Goal: Transaction & Acquisition: Purchase product/service

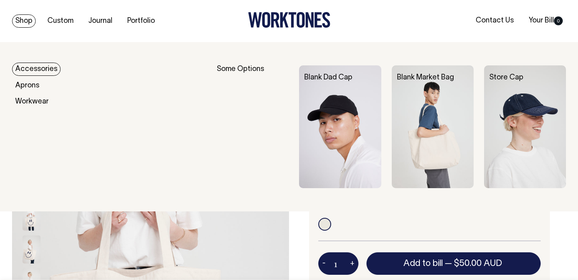
click at [28, 20] on link "Shop" at bounding box center [24, 20] width 24 height 13
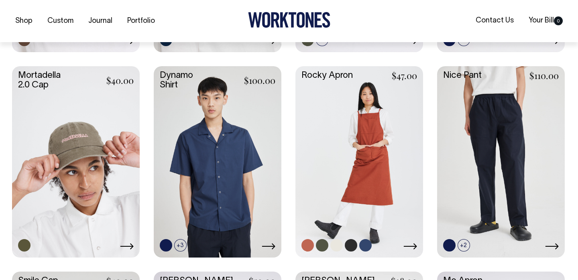
scroll to position [733, 0]
click at [379, 137] on link at bounding box center [359, 161] width 128 height 190
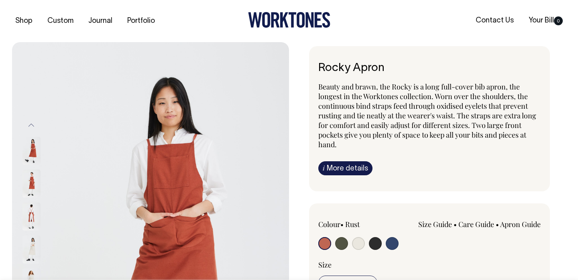
click at [376, 239] on input "radio" at bounding box center [375, 243] width 13 height 13
radio input "true"
select select "Charcoal"
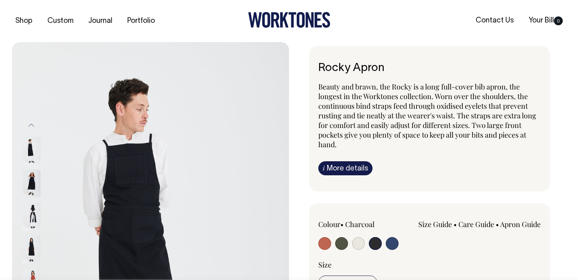
click at [393, 242] on input "radio" at bounding box center [392, 243] width 13 height 13
radio input "true"
select select "Indigo"
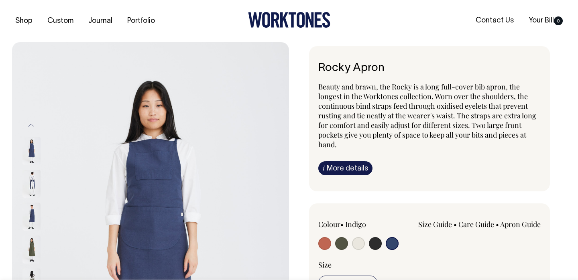
click at [340, 240] on input "radio" at bounding box center [341, 243] width 13 height 13
radio input "true"
select select "Olive"
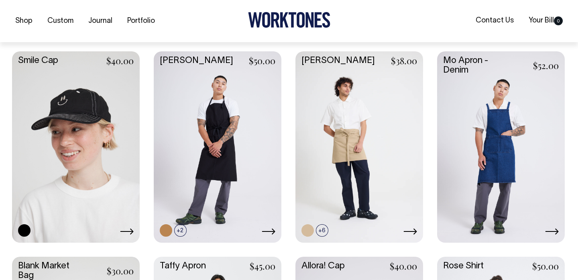
scroll to position [954, 0]
click at [220, 132] on link at bounding box center [218, 146] width 128 height 190
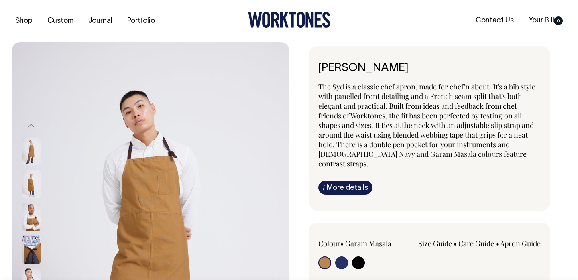
click at [344, 258] on input "radio" at bounding box center [341, 263] width 13 height 13
radio input "true"
select select "[DEMOGRAPHIC_DATA] Navy"
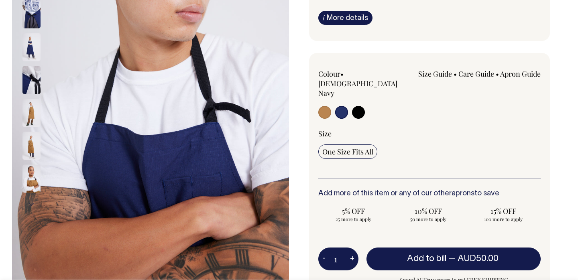
scroll to position [170, 0]
click at [26, 42] on img at bounding box center [31, 47] width 18 height 28
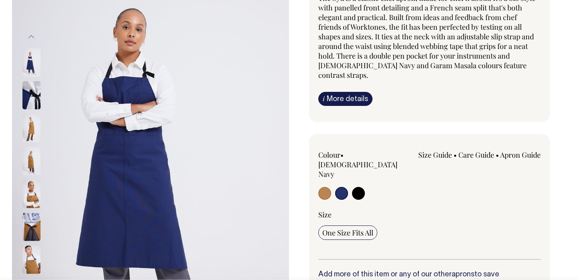
scroll to position [89, 0]
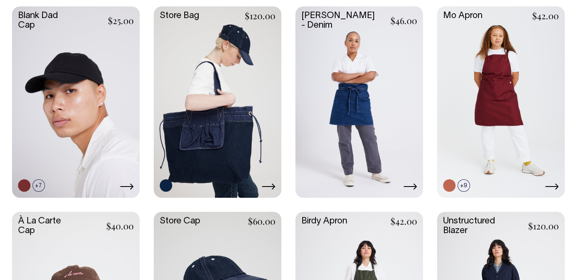
scroll to position [382, 0]
click at [497, 124] on link at bounding box center [501, 101] width 128 height 190
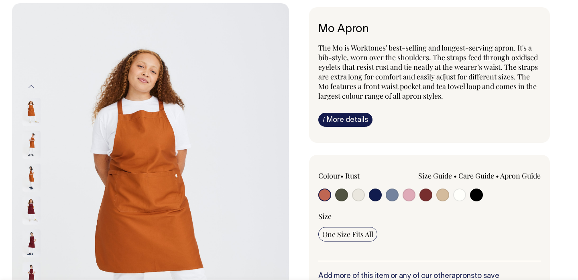
scroll to position [39, 0]
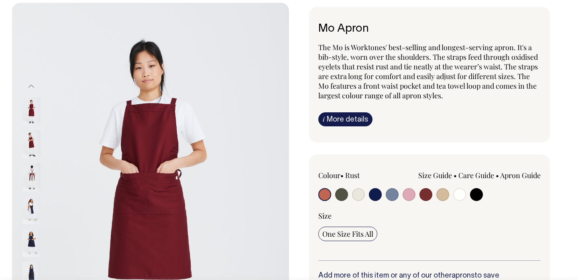
click at [374, 195] on input "radio" at bounding box center [375, 194] width 13 height 13
radio input "true"
select select "Dark Navy"
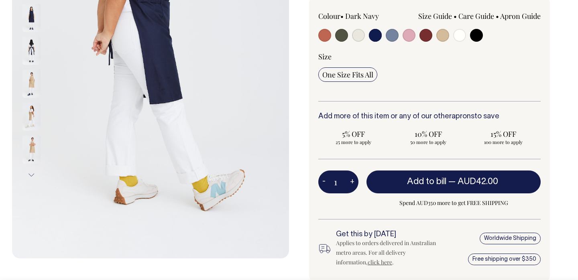
scroll to position [199, 0]
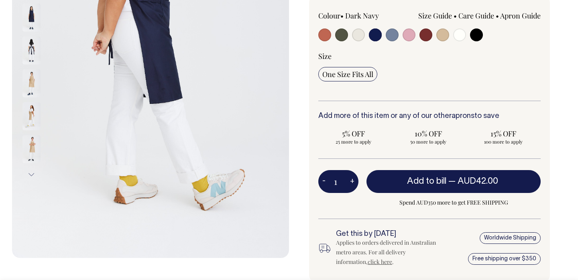
click at [353, 185] on button "+" at bounding box center [352, 182] width 12 height 16
type input "2"
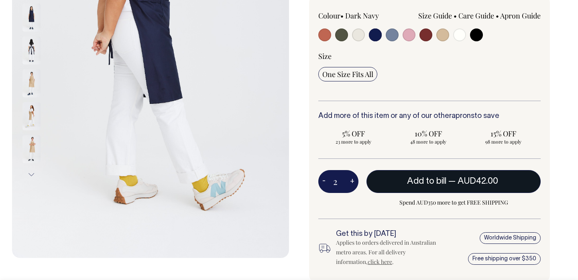
click at [388, 181] on button "Add to bill — AUD42.00" at bounding box center [454, 181] width 174 height 22
type input "1"
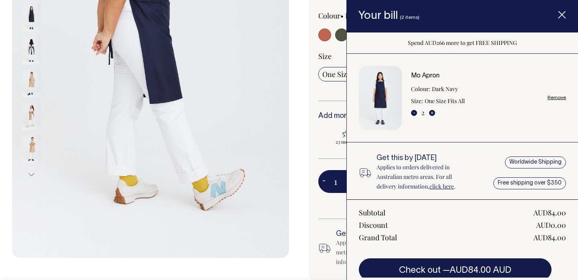
click at [559, 18] on line "Item added to your cart" at bounding box center [562, 15] width 6 height 6
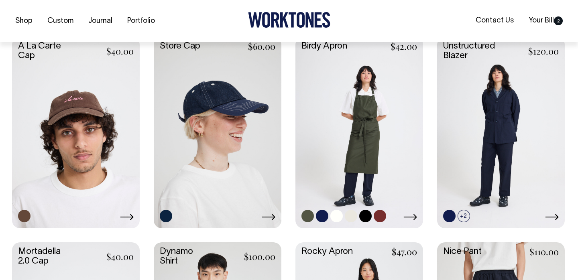
scroll to position [557, 0]
click at [332, 169] on link at bounding box center [359, 132] width 128 height 190
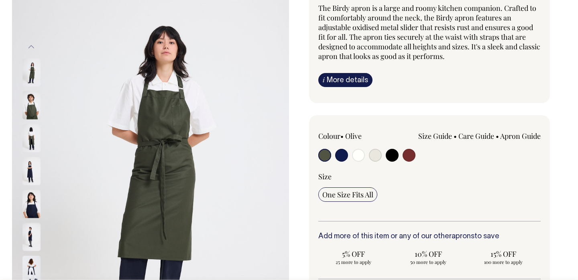
scroll to position [79, 0]
click at [34, 237] on img at bounding box center [31, 236] width 18 height 28
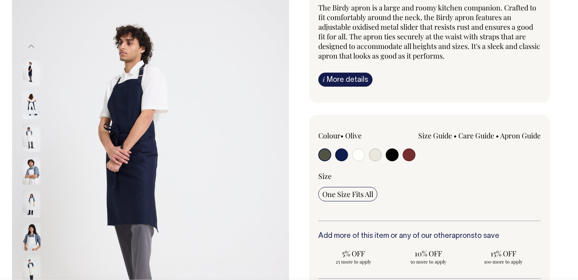
click at [33, 246] on img at bounding box center [31, 236] width 18 height 28
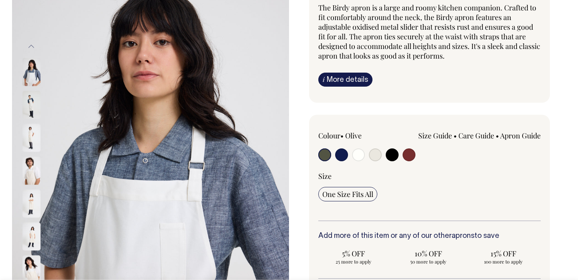
click at [33, 202] on img at bounding box center [31, 203] width 18 height 28
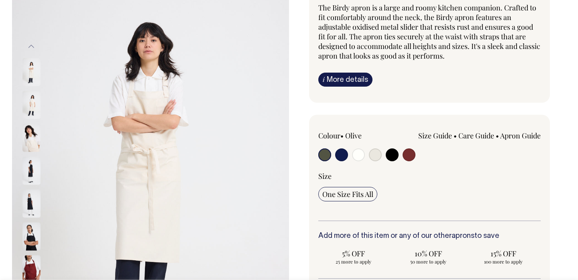
click at [342, 157] on input "radio" at bounding box center [341, 155] width 13 height 13
radio input "true"
select select "Dark Navy"
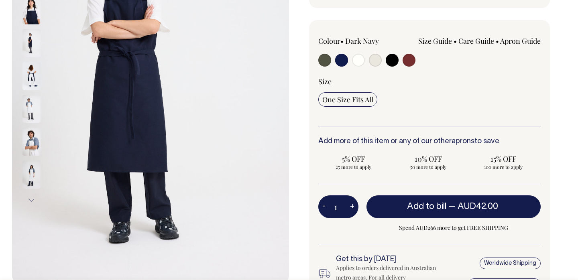
scroll to position [174, 0]
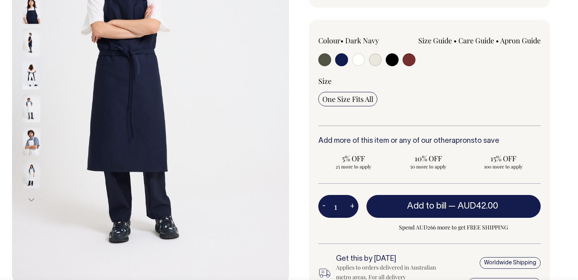
click at [354, 210] on button "+" at bounding box center [352, 207] width 12 height 16
type input "2"
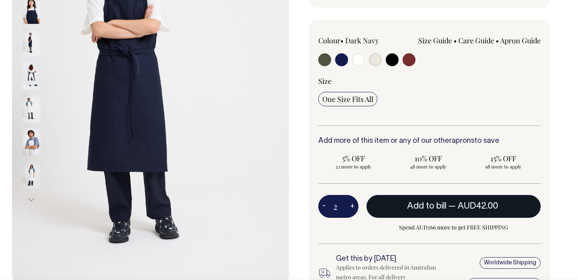
click at [398, 213] on button "Add to bill — AUD42.00" at bounding box center [454, 206] width 174 height 22
type input "1"
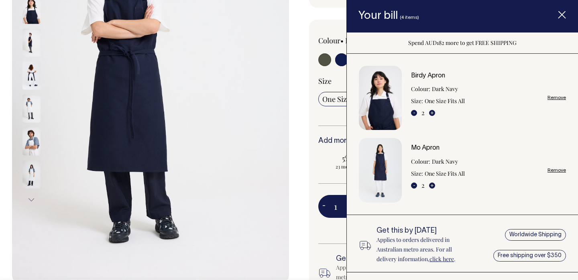
click at [295, 191] on div "Birdy Apron The Birdy apron is a large and roomy kitchen companion. Crafted to …" at bounding box center [427, 122] width 277 height 501
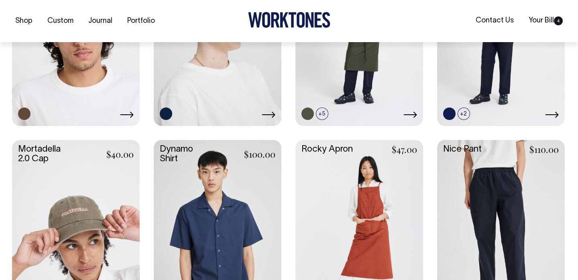
scroll to position [660, 0]
click at [474, 204] on link at bounding box center [501, 235] width 128 height 190
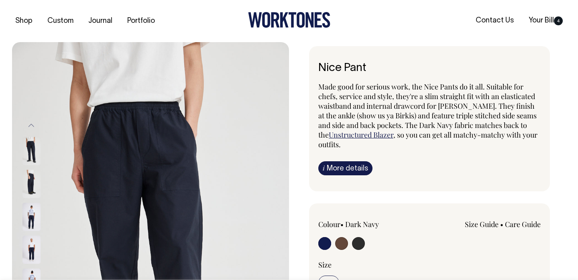
click at [29, 147] on img at bounding box center [31, 151] width 18 height 28
click at [30, 195] on img at bounding box center [31, 184] width 18 height 28
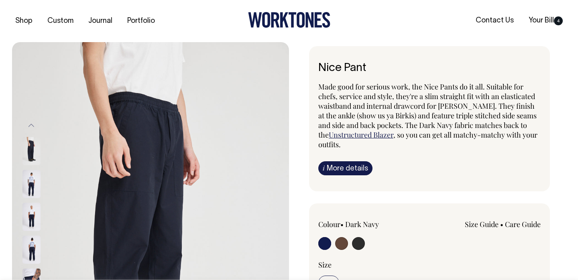
click at [33, 224] on img at bounding box center [31, 217] width 18 height 28
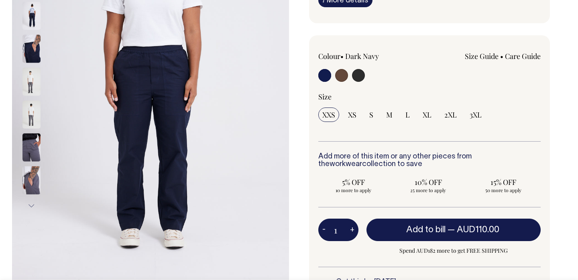
scroll to position [169, 0]
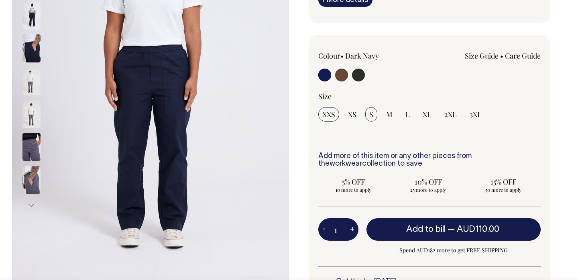
click at [370, 113] on span "S" at bounding box center [371, 115] width 4 height 10
click at [370, 113] on input "S" at bounding box center [371, 114] width 12 height 14
radio input "true"
select select "S"
click at [486, 54] on link "Size Guide" at bounding box center [482, 56] width 34 height 10
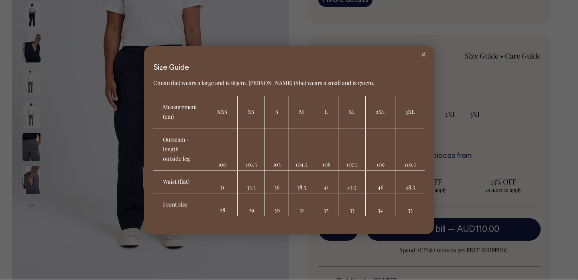
click at [426, 53] on div at bounding box center [423, 55] width 20 height 18
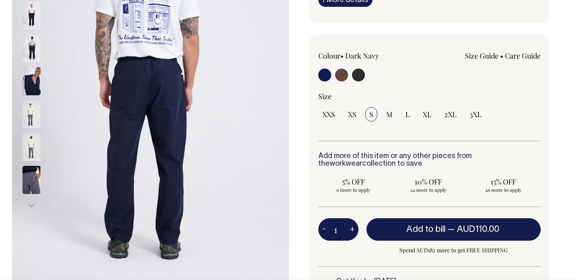
click at [33, 13] on img at bounding box center [31, 15] width 18 height 28
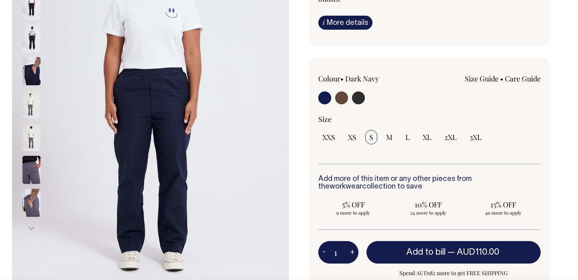
scroll to position [146, 0]
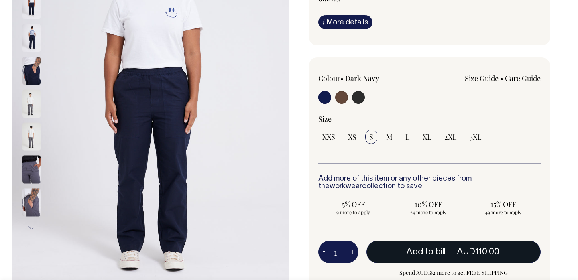
click at [382, 244] on button "Add to bill — AUD110.00" at bounding box center [454, 252] width 174 height 22
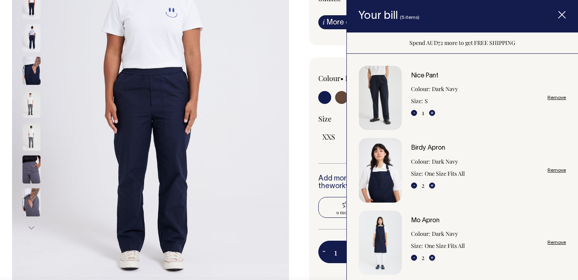
click at [321, 205] on input "5% OFF 9 more to apply" at bounding box center [353, 207] width 70 height 21
radio input "true"
type input "9"
radio input "true"
select select
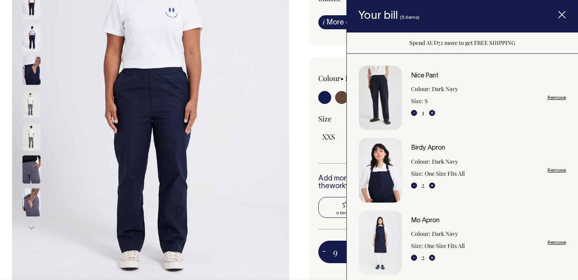
type input "9"
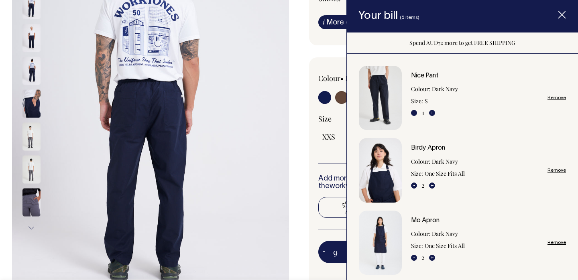
click at [560, 16] on icon "Item added to your cart" at bounding box center [562, 15] width 8 height 8
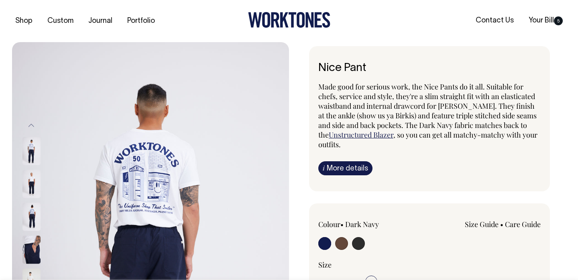
scroll to position [0, 0]
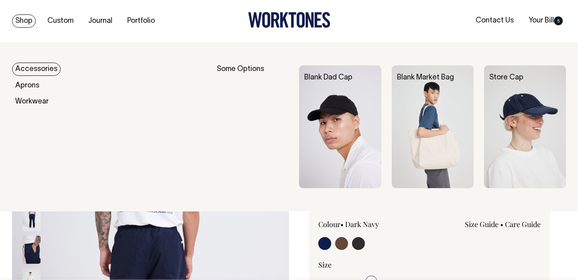
click at [26, 21] on link "Shop" at bounding box center [24, 20] width 24 height 13
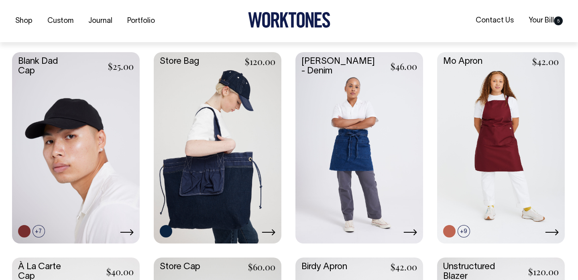
scroll to position [336, 0]
click at [238, 195] on link at bounding box center [218, 147] width 128 height 190
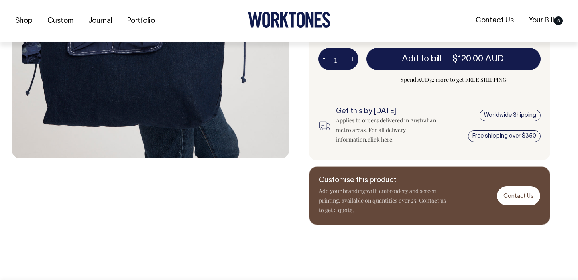
scroll to position [299, 0]
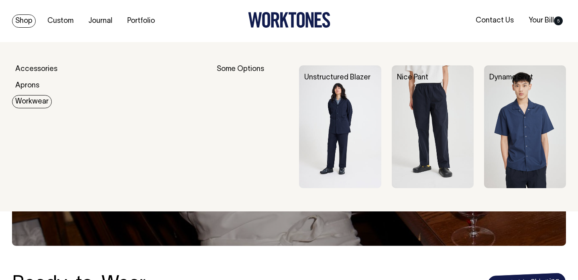
click at [44, 104] on link "Workwear" at bounding box center [32, 101] width 40 height 13
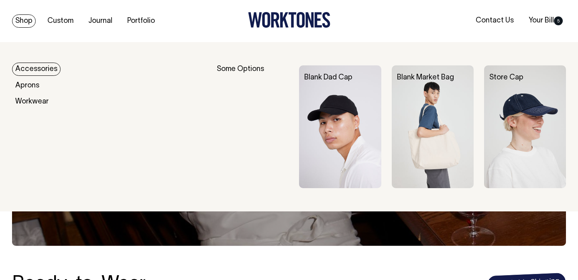
click at [38, 69] on link "Accessories" at bounding box center [36, 69] width 49 height 13
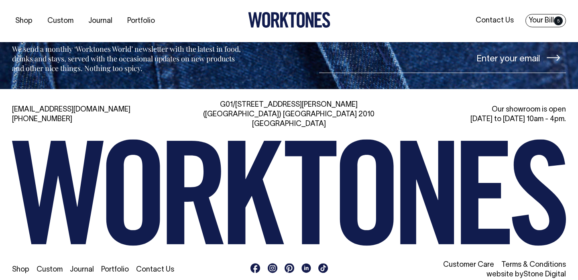
scroll to position [1106, 0]
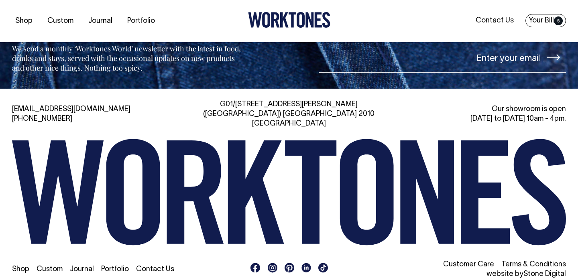
click at [542, 20] on link "Your Bill 5" at bounding box center [545, 20] width 41 height 13
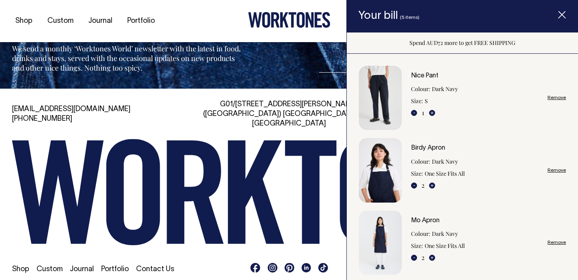
click at [388, 169] on img "Item added to your cart" at bounding box center [380, 170] width 43 height 65
click at [434, 147] on link "Birdy Apron" at bounding box center [428, 148] width 34 height 6
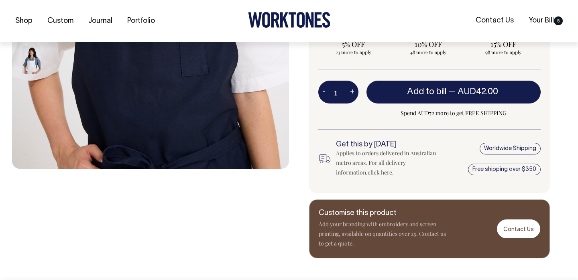
scroll to position [289, 0]
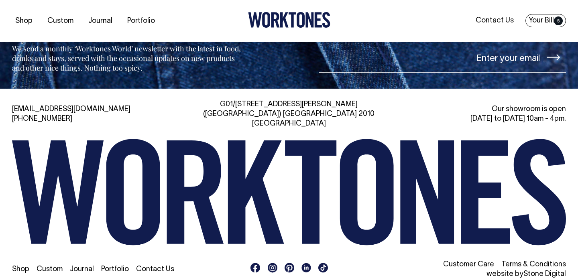
click at [555, 16] on link "Your Bill 5" at bounding box center [545, 20] width 41 height 13
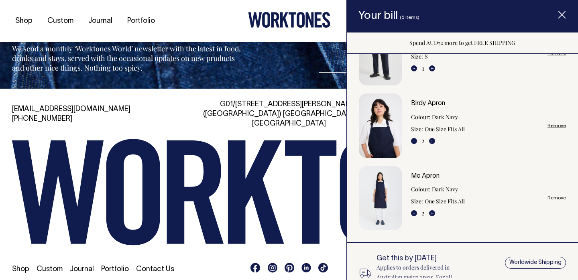
scroll to position [50, 0]
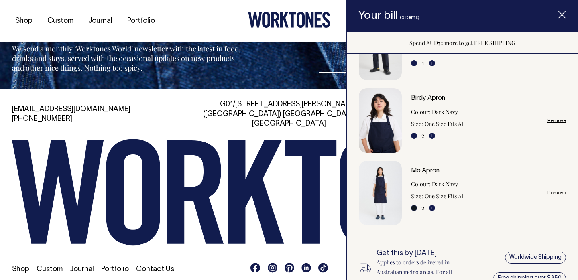
click at [413, 208] on button "-" at bounding box center [414, 208] width 6 height 6
type input "1"
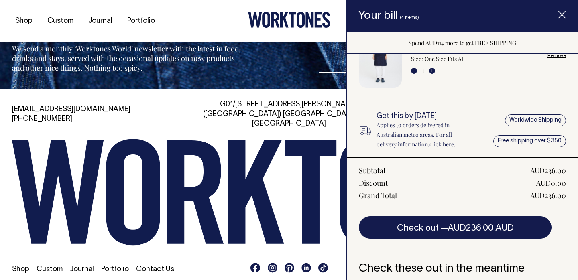
scroll to position [283, 0]
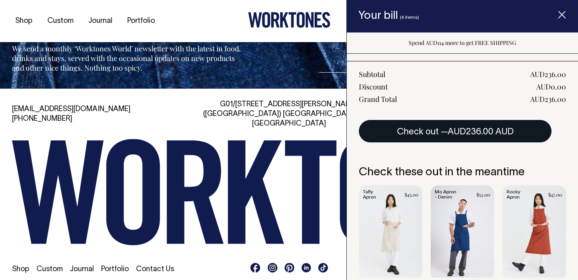
click at [466, 135] on span "AUD236.00 AUD" at bounding box center [481, 132] width 66 height 8
